Goal: Task Accomplishment & Management: Complete application form

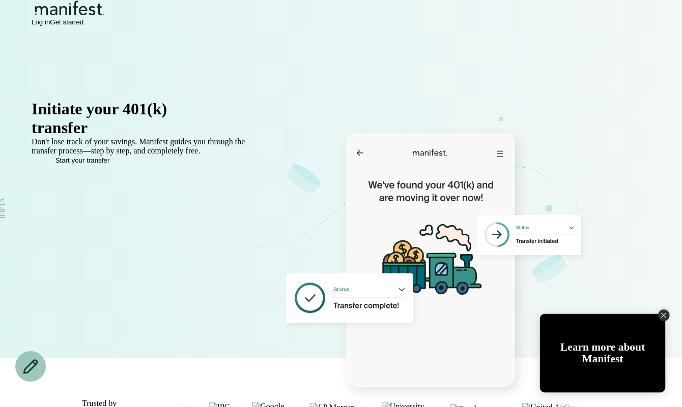
click at [660, 314] on div "Close Tolstoy widget" at bounding box center [663, 315] width 11 height 11
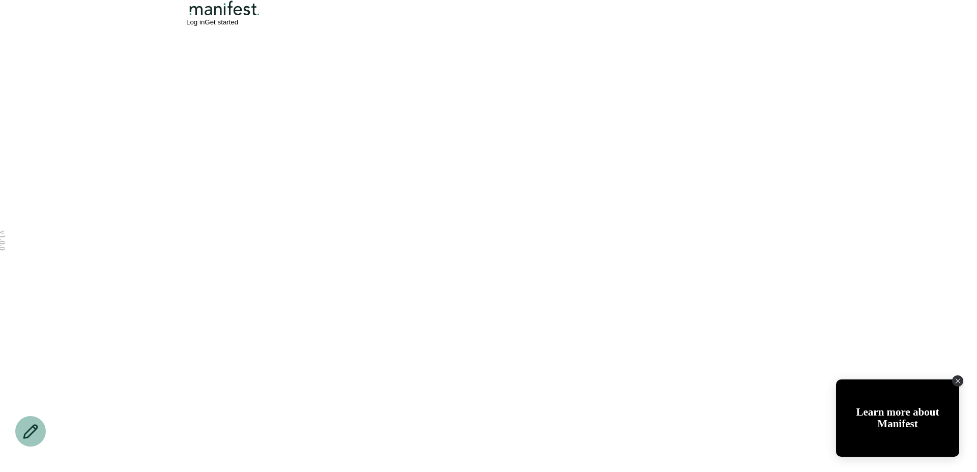
scroll to position [2122, 0]
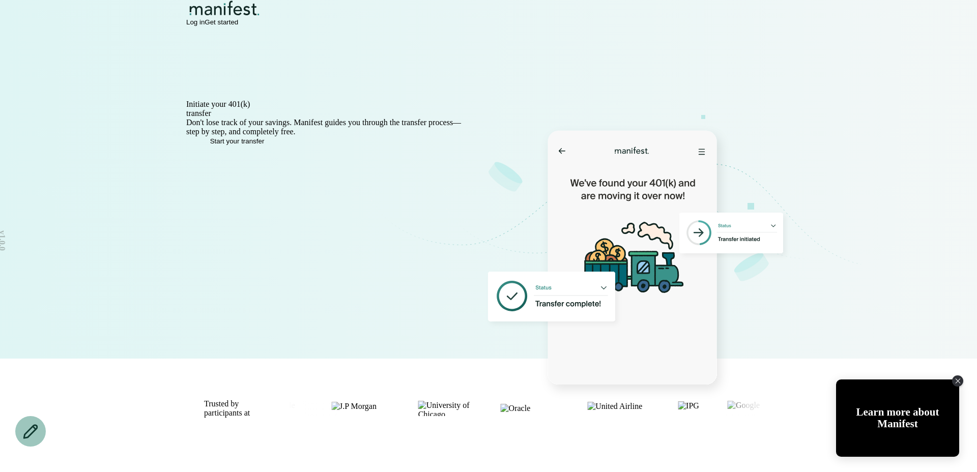
click at [231, 145] on span "Start your transfer" at bounding box center [237, 141] width 54 height 8
click at [204, 25] on span "Log in" at bounding box center [195, 22] width 18 height 8
click at [238, 26] on span "Get started" at bounding box center [221, 22] width 34 height 8
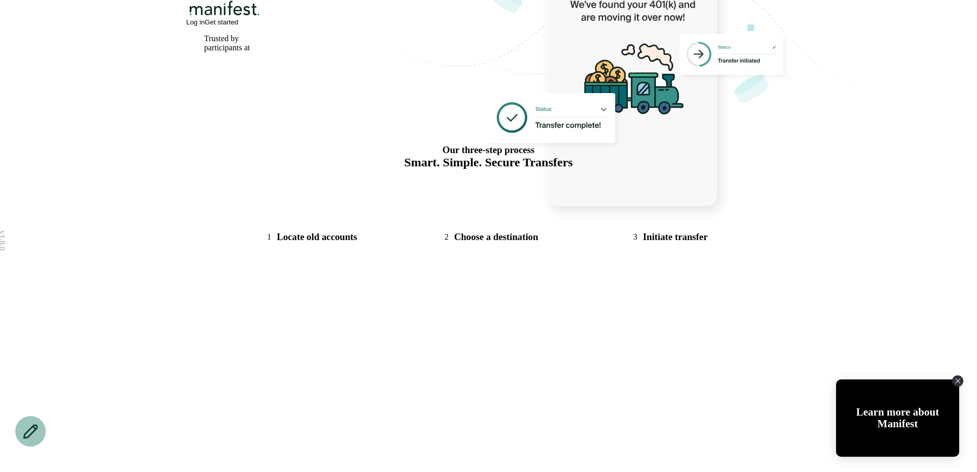
scroll to position [413, 0]
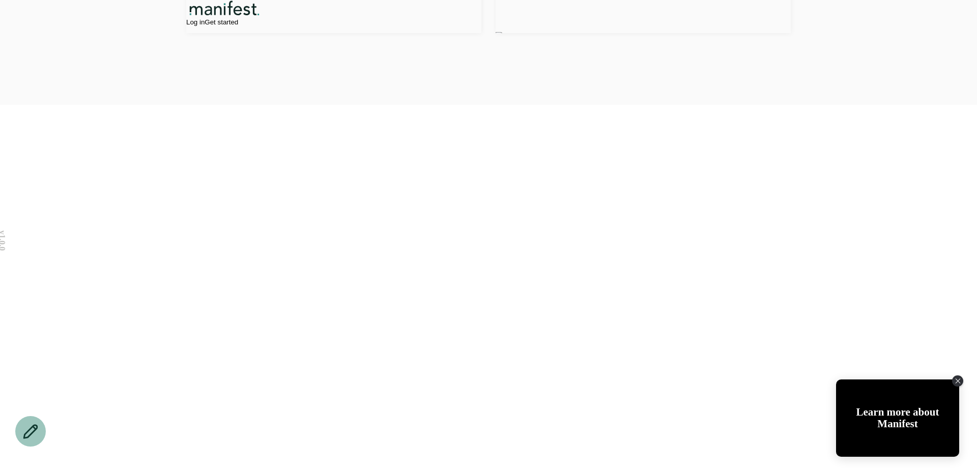
scroll to position [1549, 0]
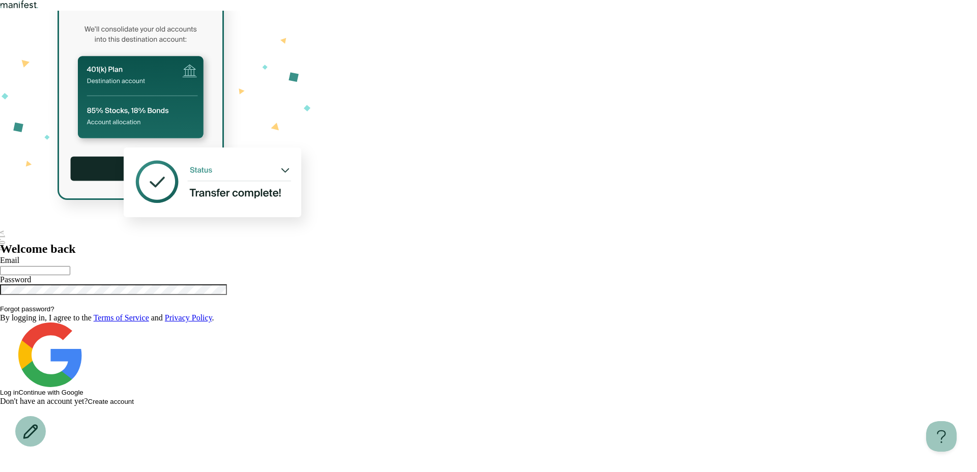
click at [134, 405] on span "Create account" at bounding box center [111, 402] width 46 height 8
